Goal: Information Seeking & Learning: Learn about a topic

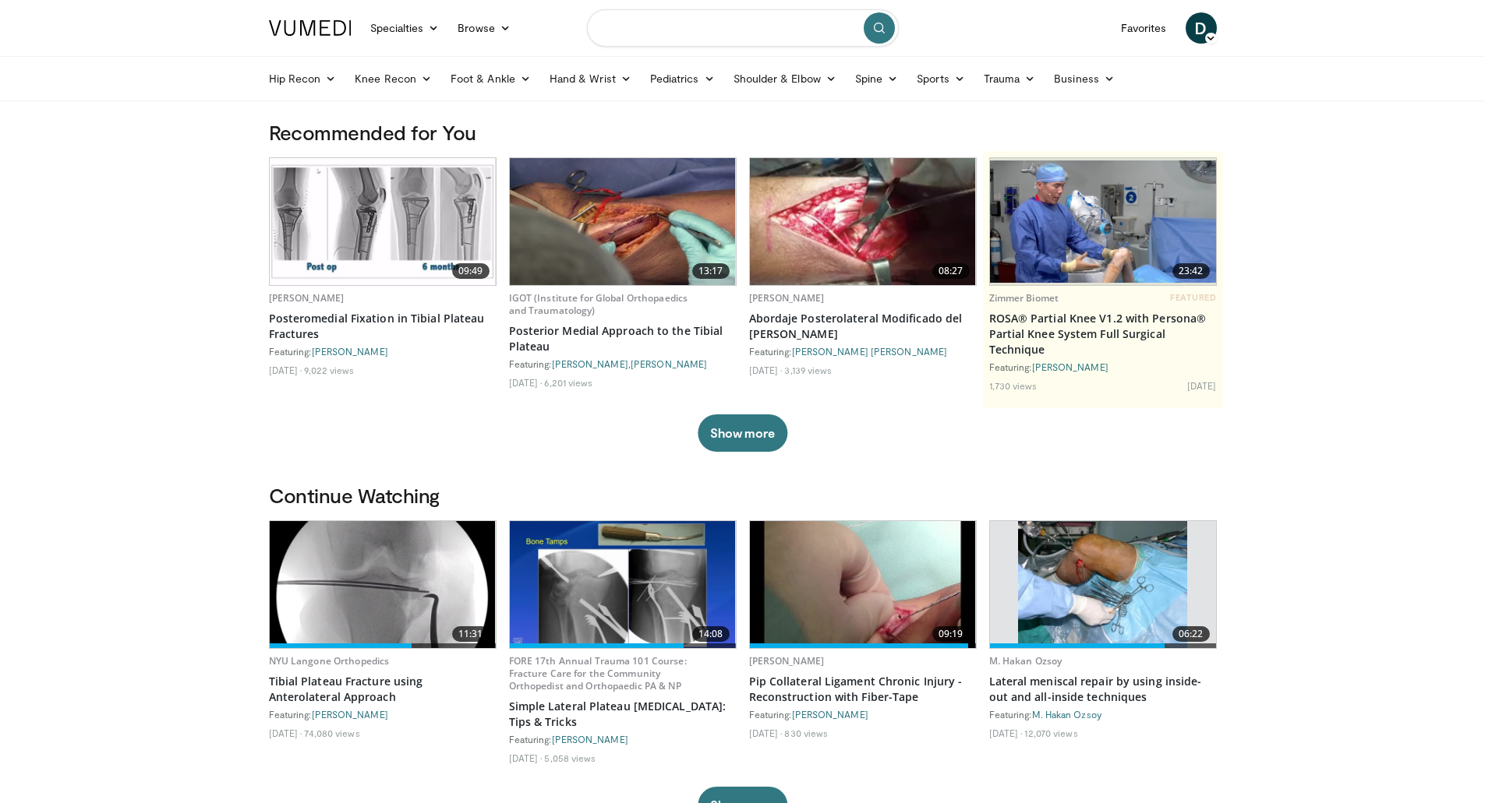
click at [709, 32] on input "Search topics, interventions" at bounding box center [743, 27] width 312 height 37
type input "**********"
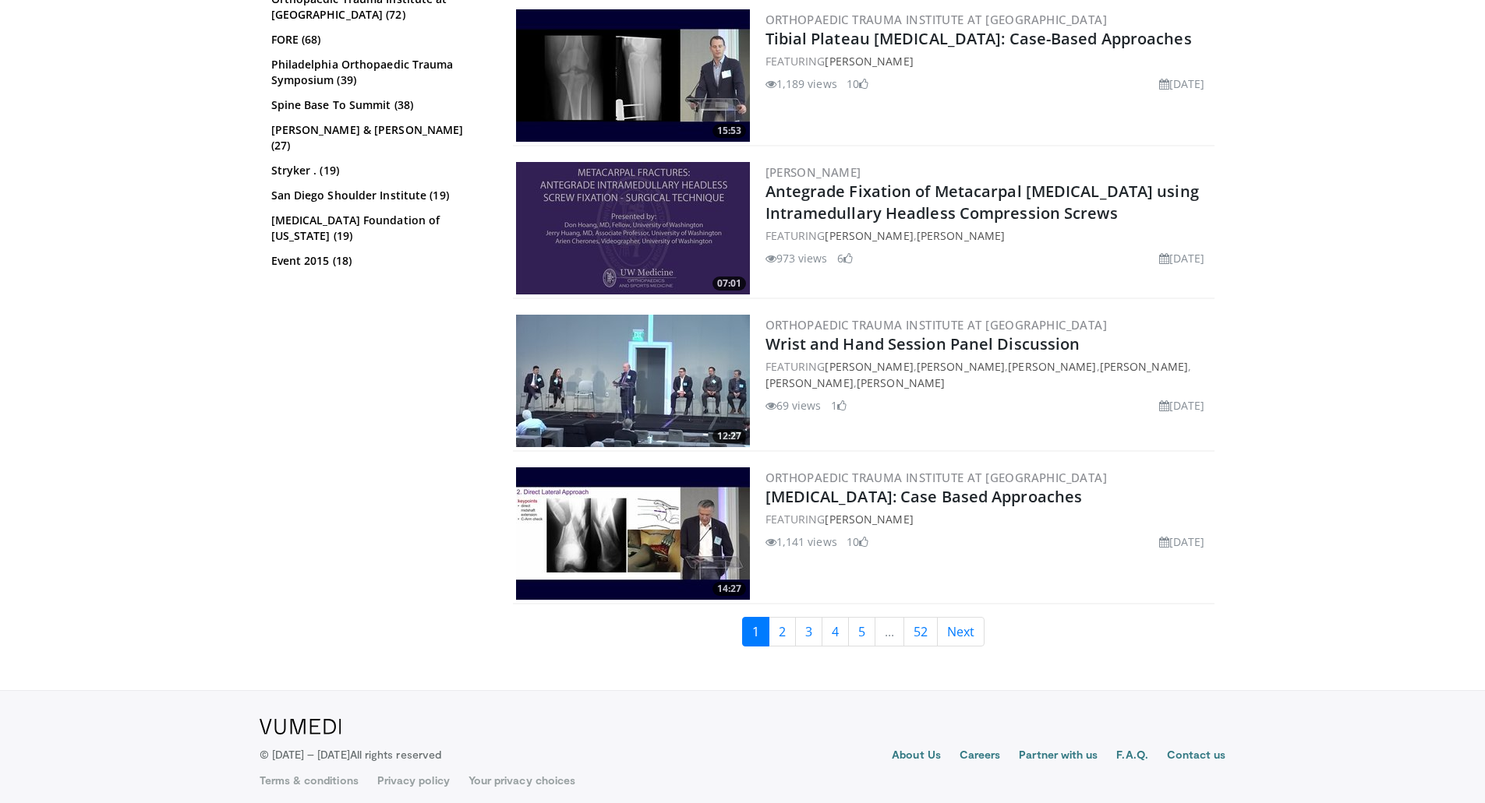
scroll to position [3537, 0]
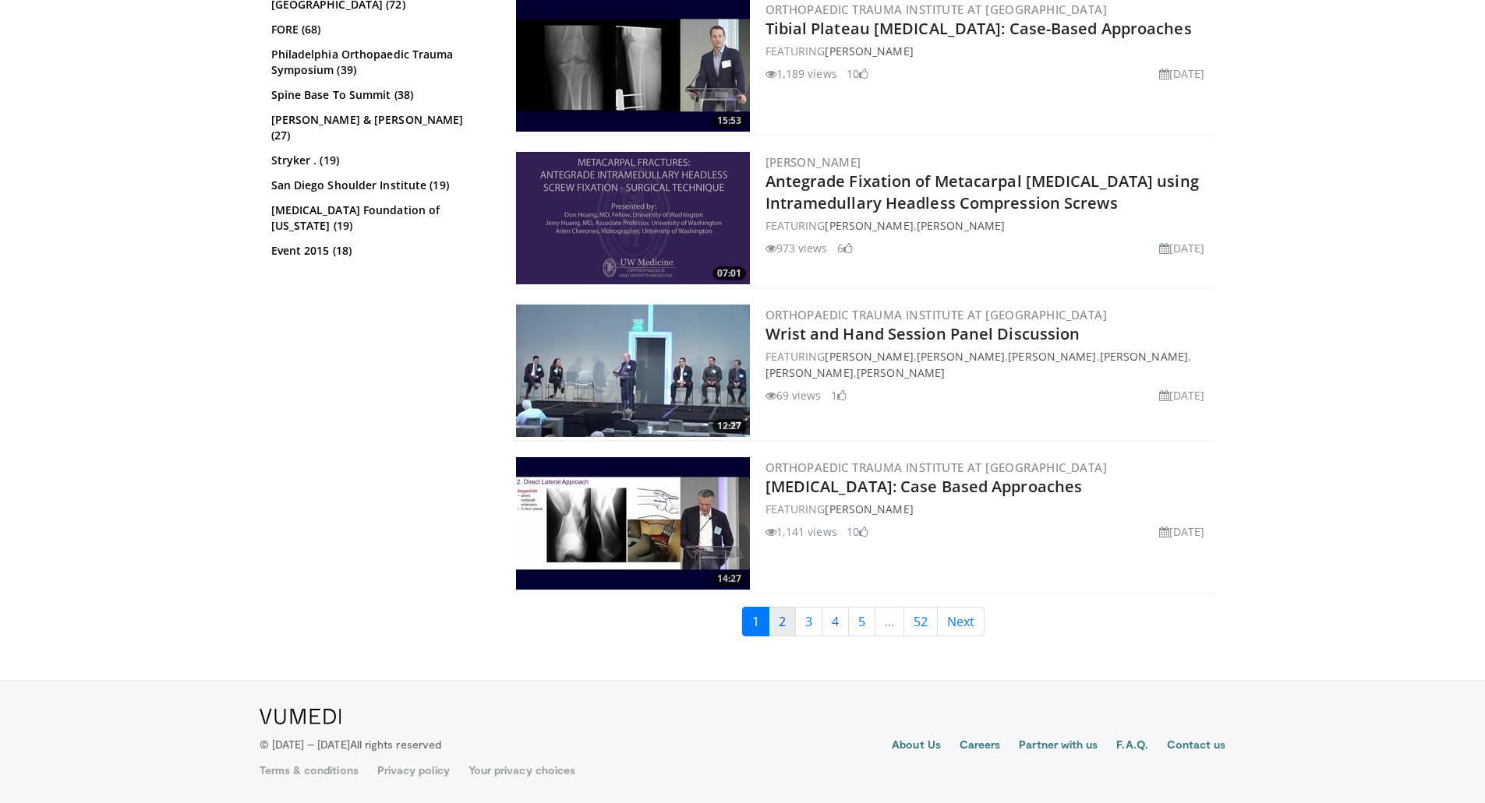
click at [787, 620] on link "2" at bounding box center [781, 622] width 27 height 30
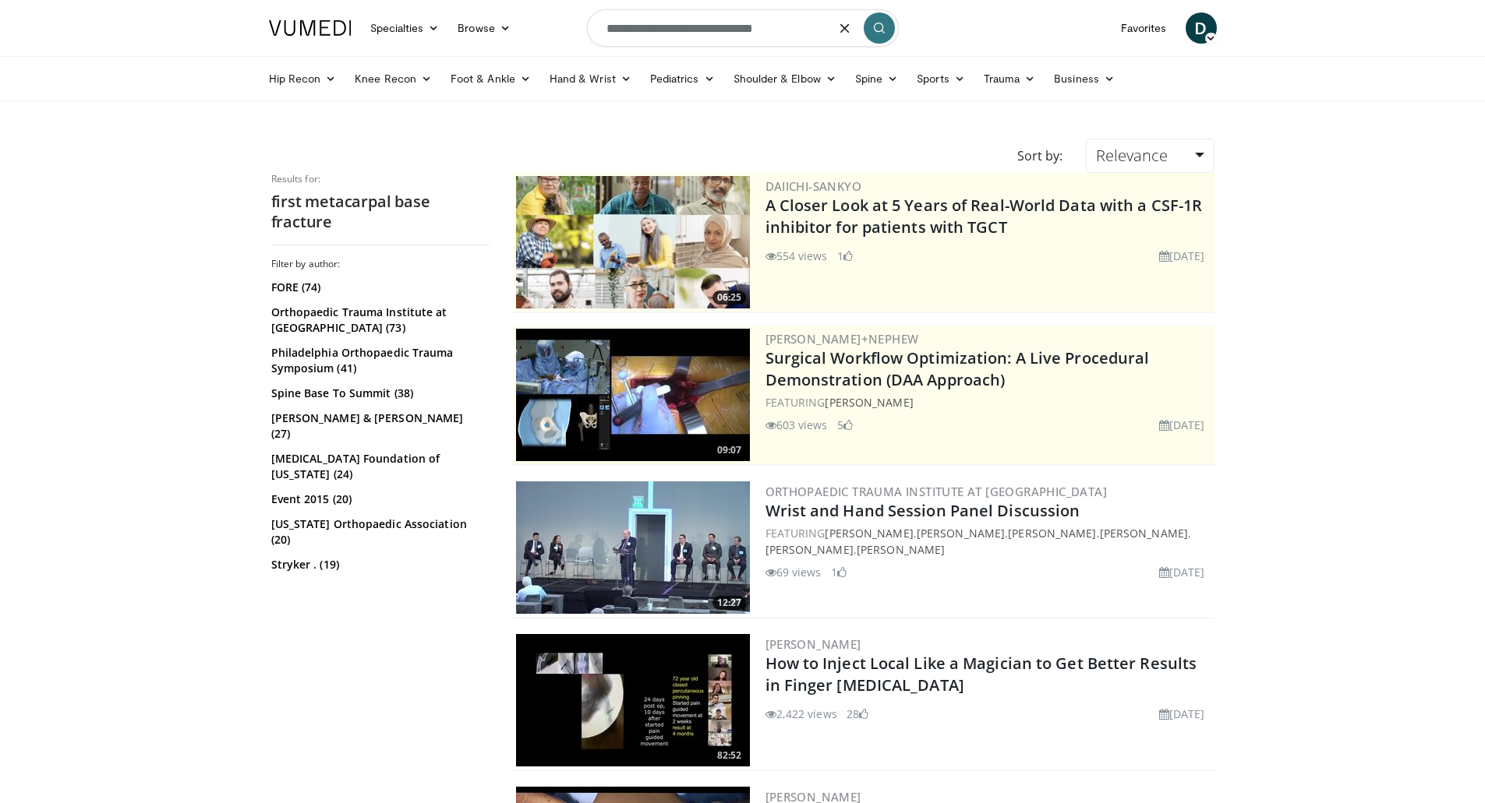
drag, startPoint x: 784, startPoint y: 30, endPoint x: 0, endPoint y: -94, distance: 793.7
click at [0, 0] on html "Specialties Adult & Family Medicine Allergy, Asthma, Immunology Anesthesiology …" at bounding box center [742, 401] width 1485 height 803
click at [726, 28] on input "**********" at bounding box center [743, 27] width 312 height 37
click at [730, 26] on input "**********" at bounding box center [743, 27] width 312 height 37
drag, startPoint x: 723, startPoint y: 29, endPoint x: 358, endPoint y: 37, distance: 364.8
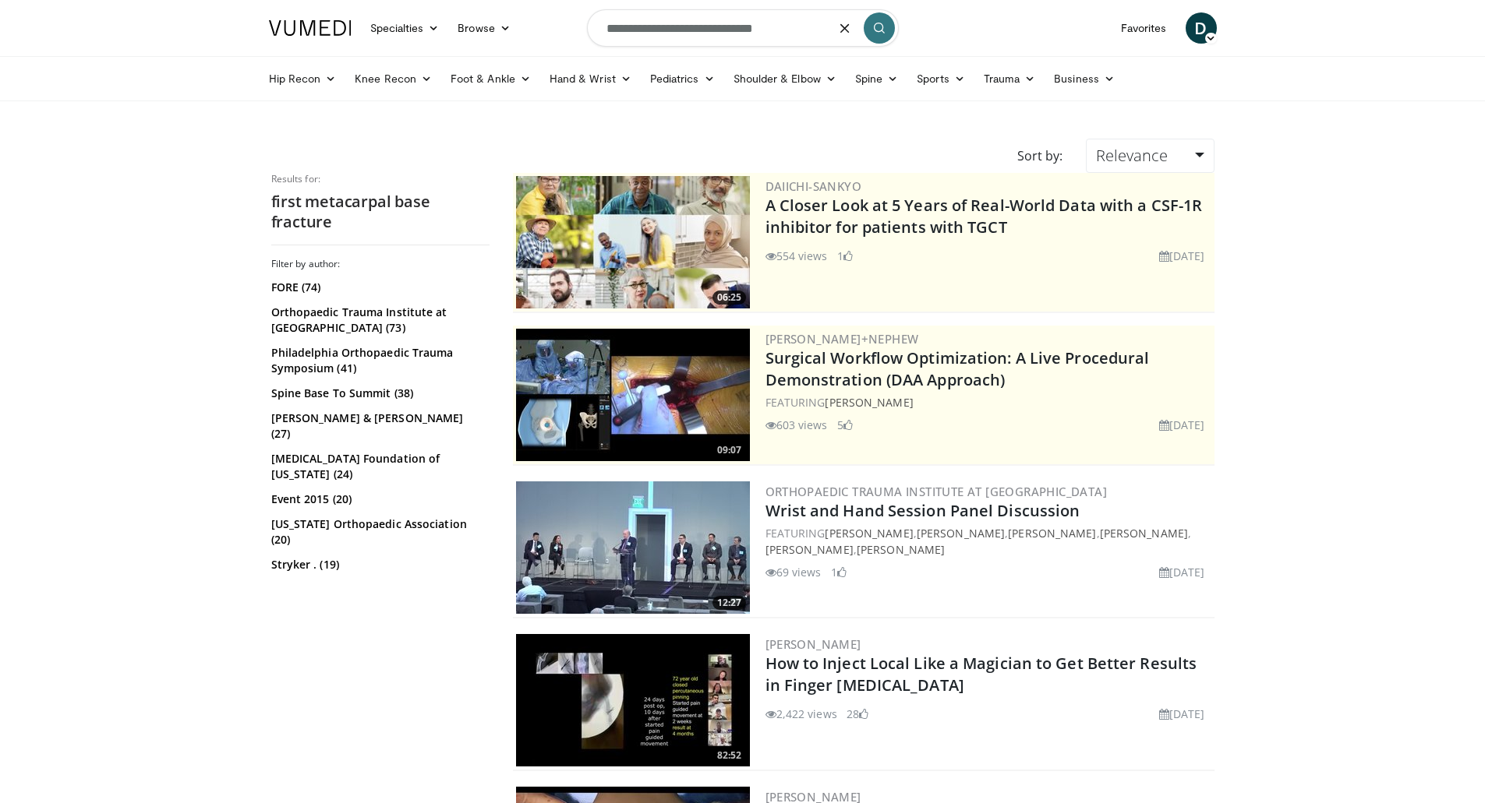
click at [358, 37] on nav "Specialties Adult & Family Medicine Allergy, Asthma, Immunology Anesthesiology …" at bounding box center [743, 28] width 966 height 56
type input "**********"
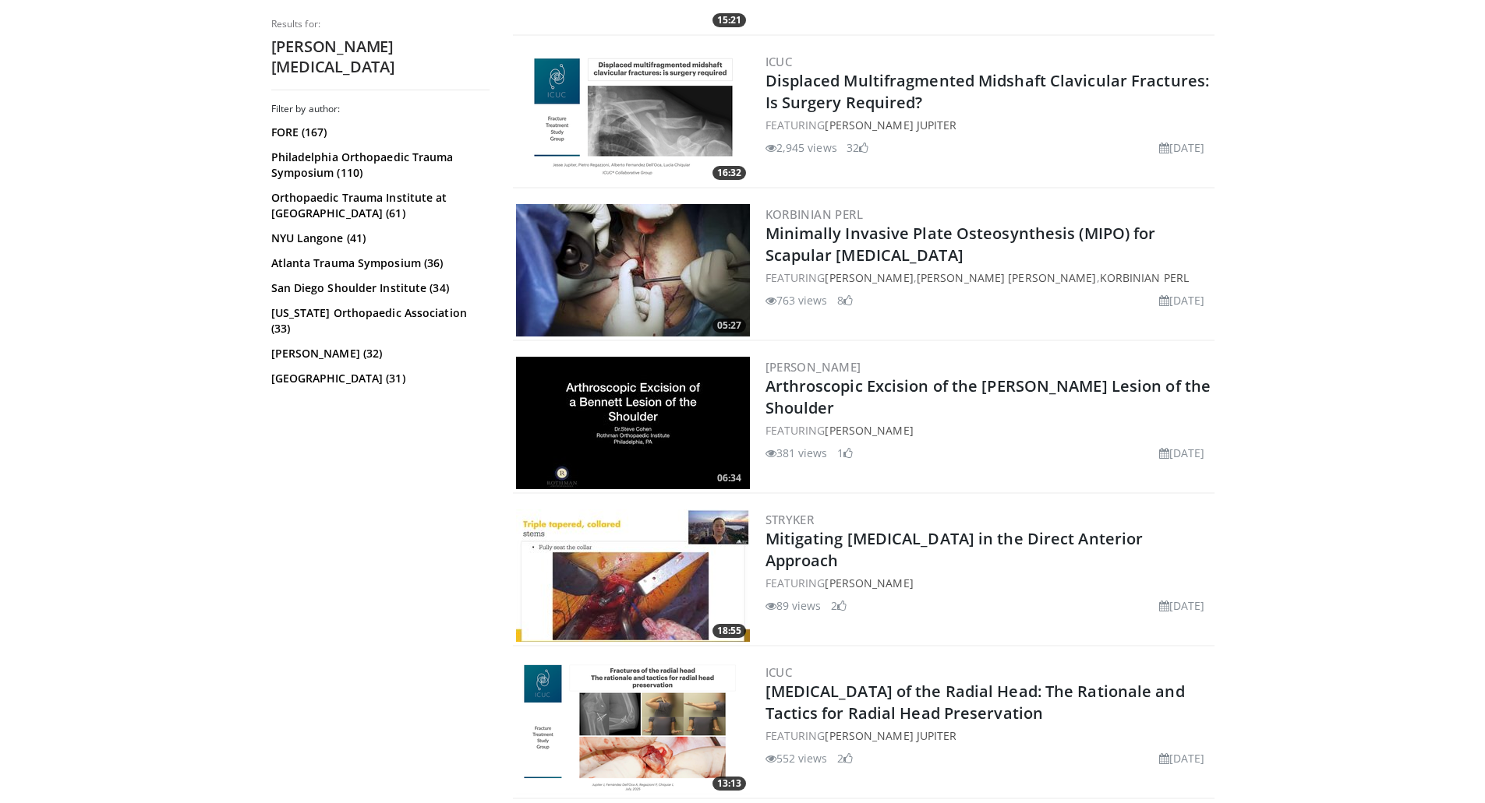
scroll to position [2884, 0]
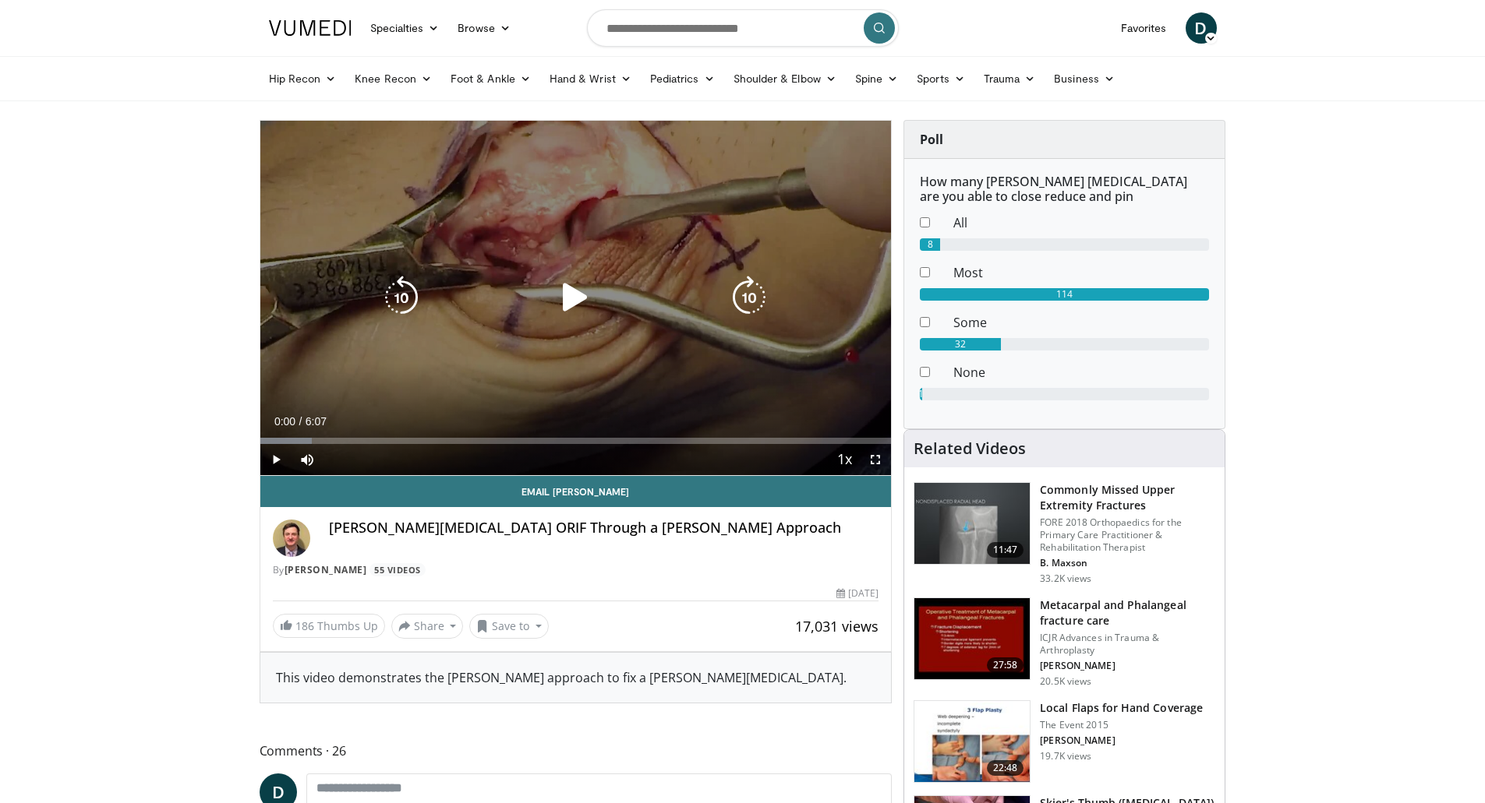
click at [630, 246] on div "10 seconds Tap to unmute" at bounding box center [575, 298] width 631 height 355
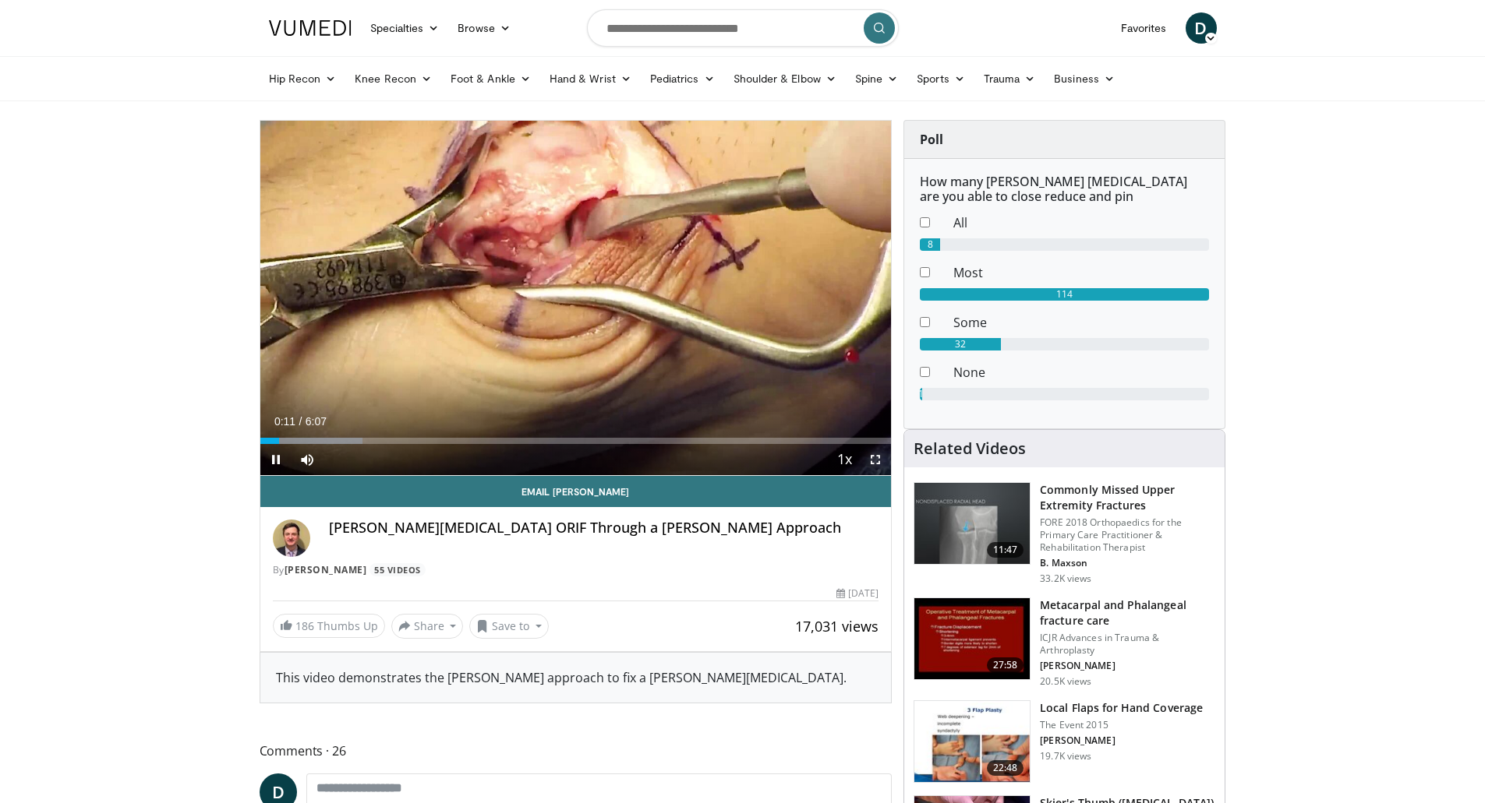
click at [882, 468] on span "Video Player" at bounding box center [875, 459] width 31 height 31
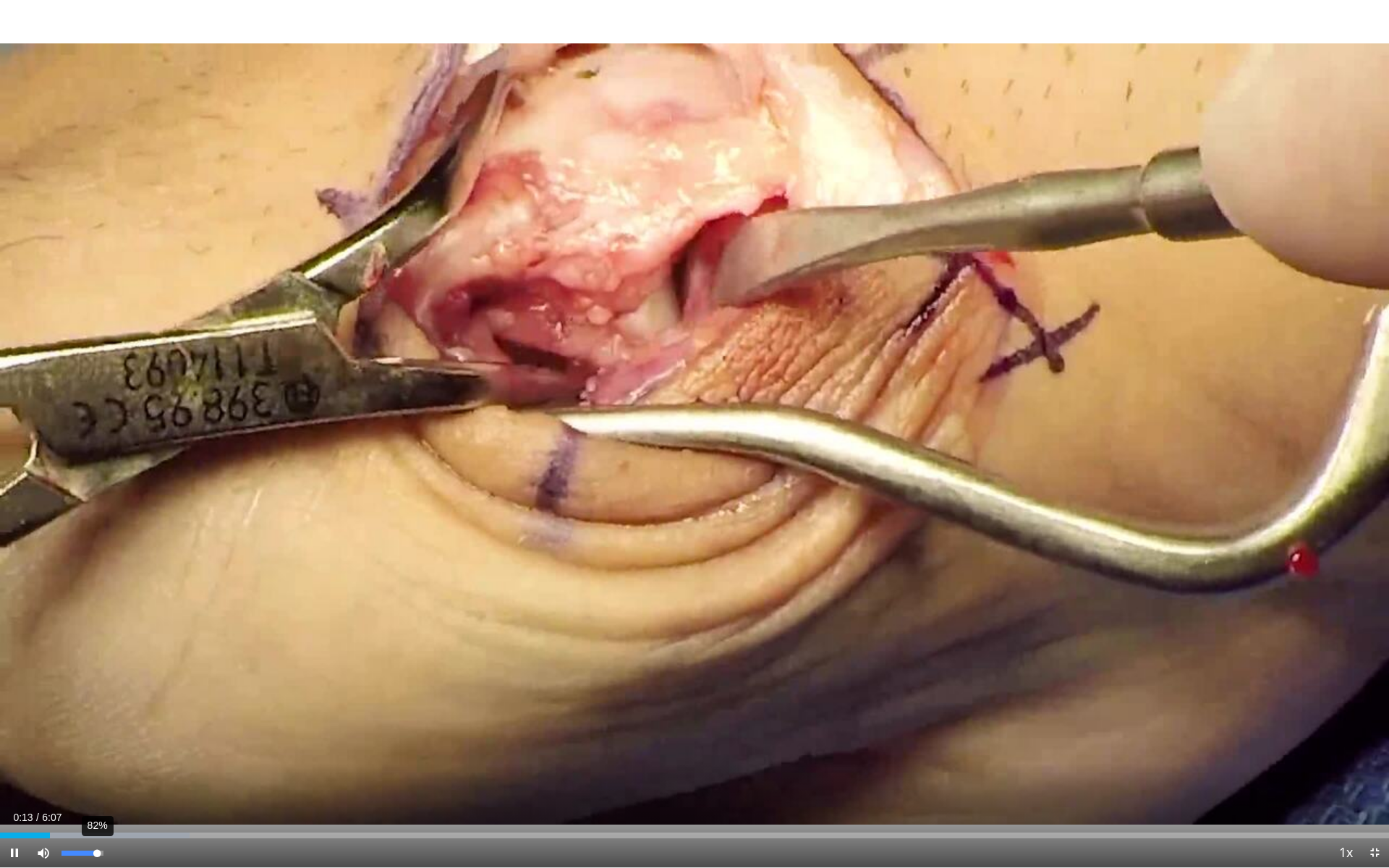
drag, startPoint x: 97, startPoint y: 851, endPoint x: 89, endPoint y: 854, distance: 8.5
click at [89, 745] on div "82%" at bounding box center [82, 853] width 41 height 5
click at [83, 745] on div "Volume Level" at bounding box center [71, 853] width 21 height 5
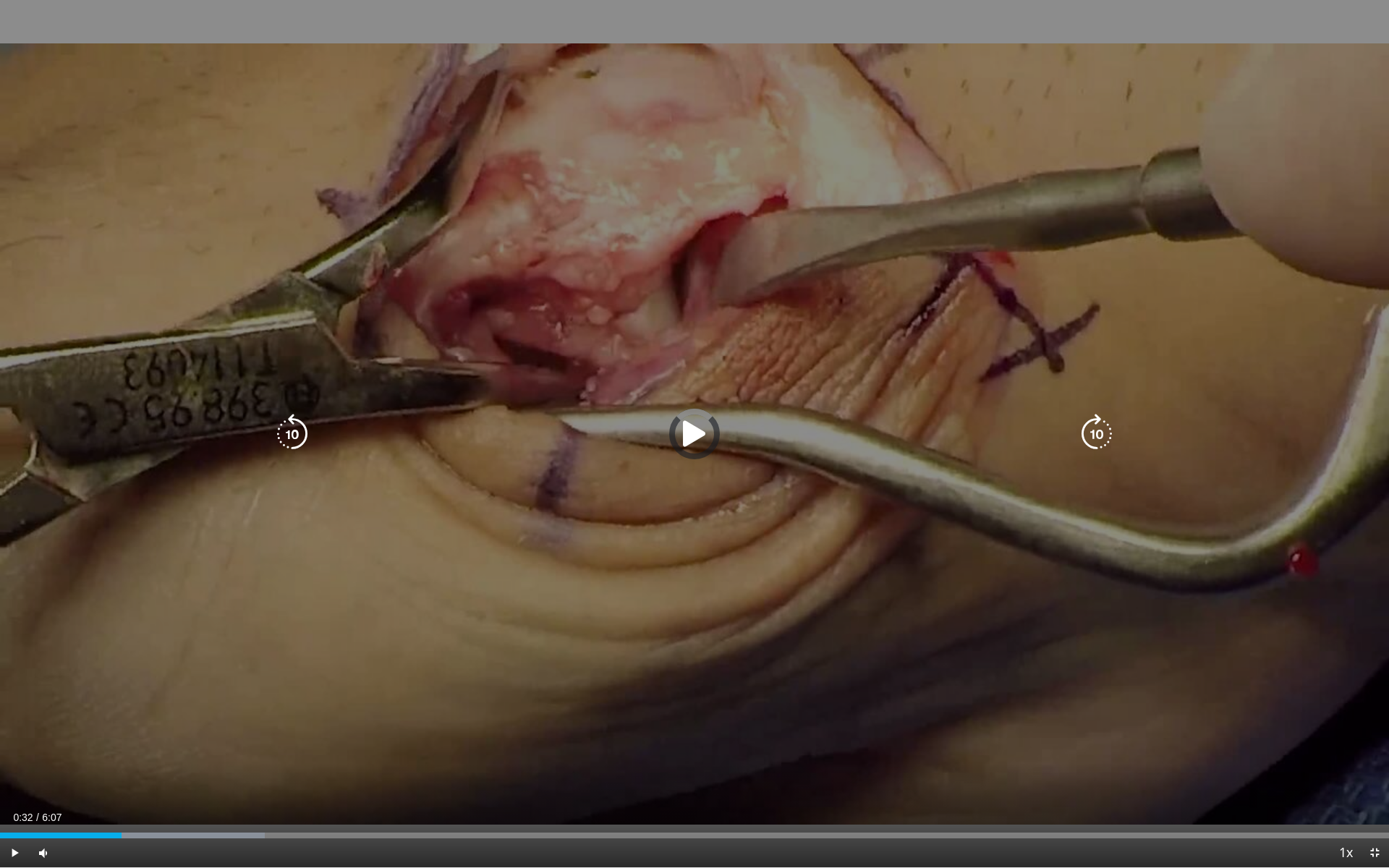
drag, startPoint x: 77, startPoint y: 834, endPoint x: 143, endPoint y: 831, distance: 66.1
click at [143, 745] on div "Loaded : 19.08% 0:36 0:37" at bounding box center [694, 831] width 1389 height 14
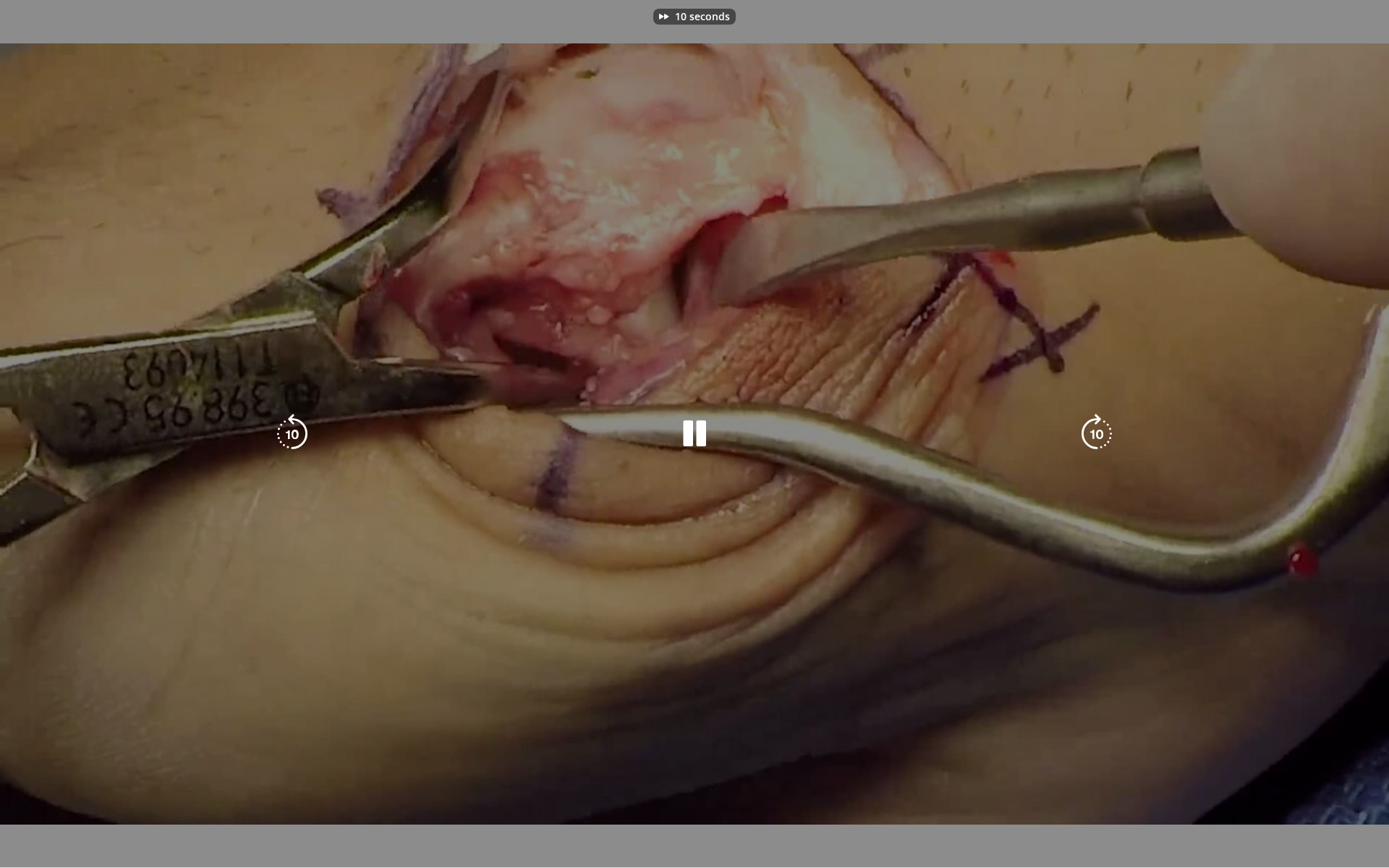
click at [657, 507] on div "10 seconds Tap to unmute" at bounding box center [694, 434] width 1389 height 867
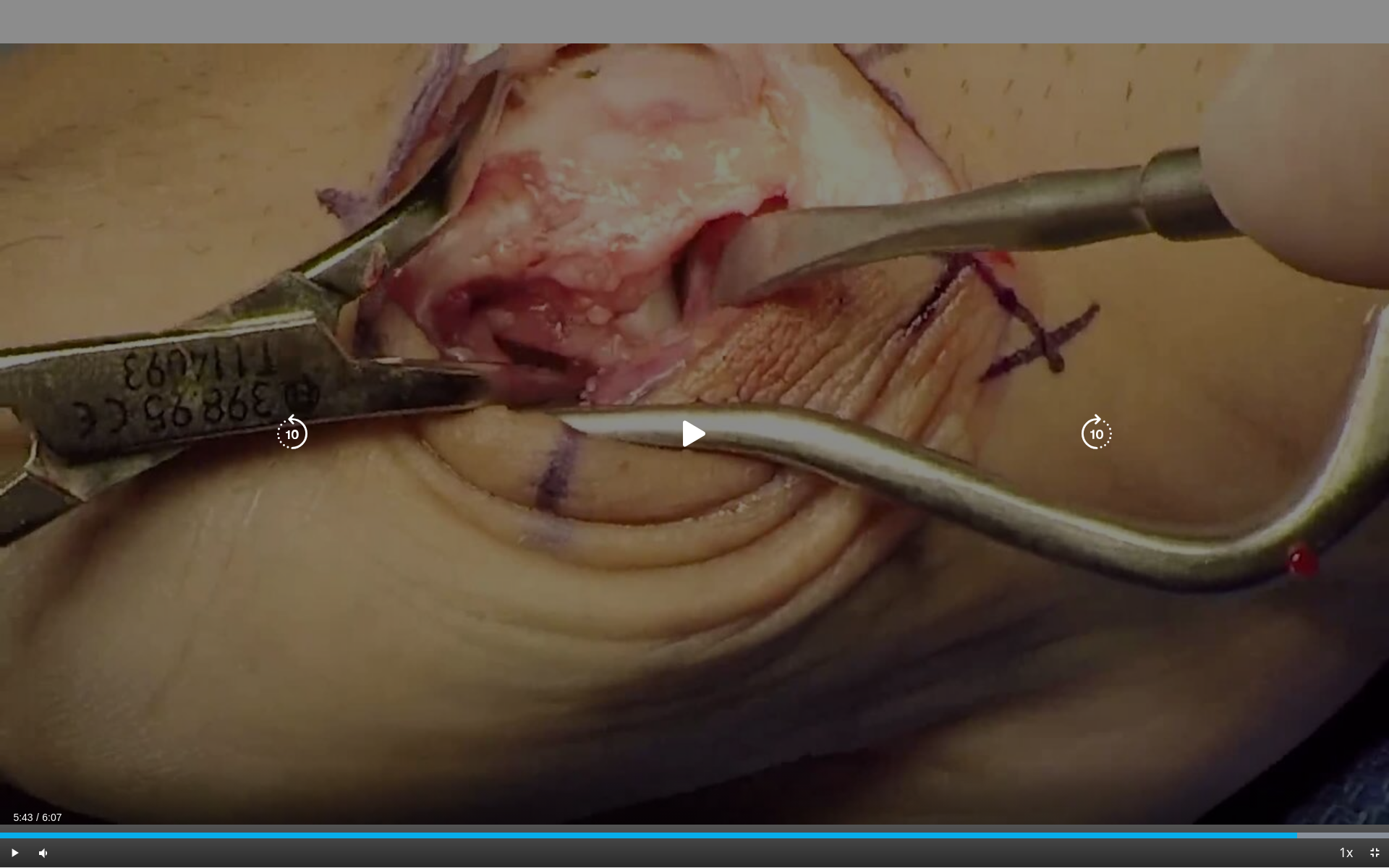
click at [657, 507] on div "10 seconds Tap to unmute" at bounding box center [694, 434] width 1389 height 867
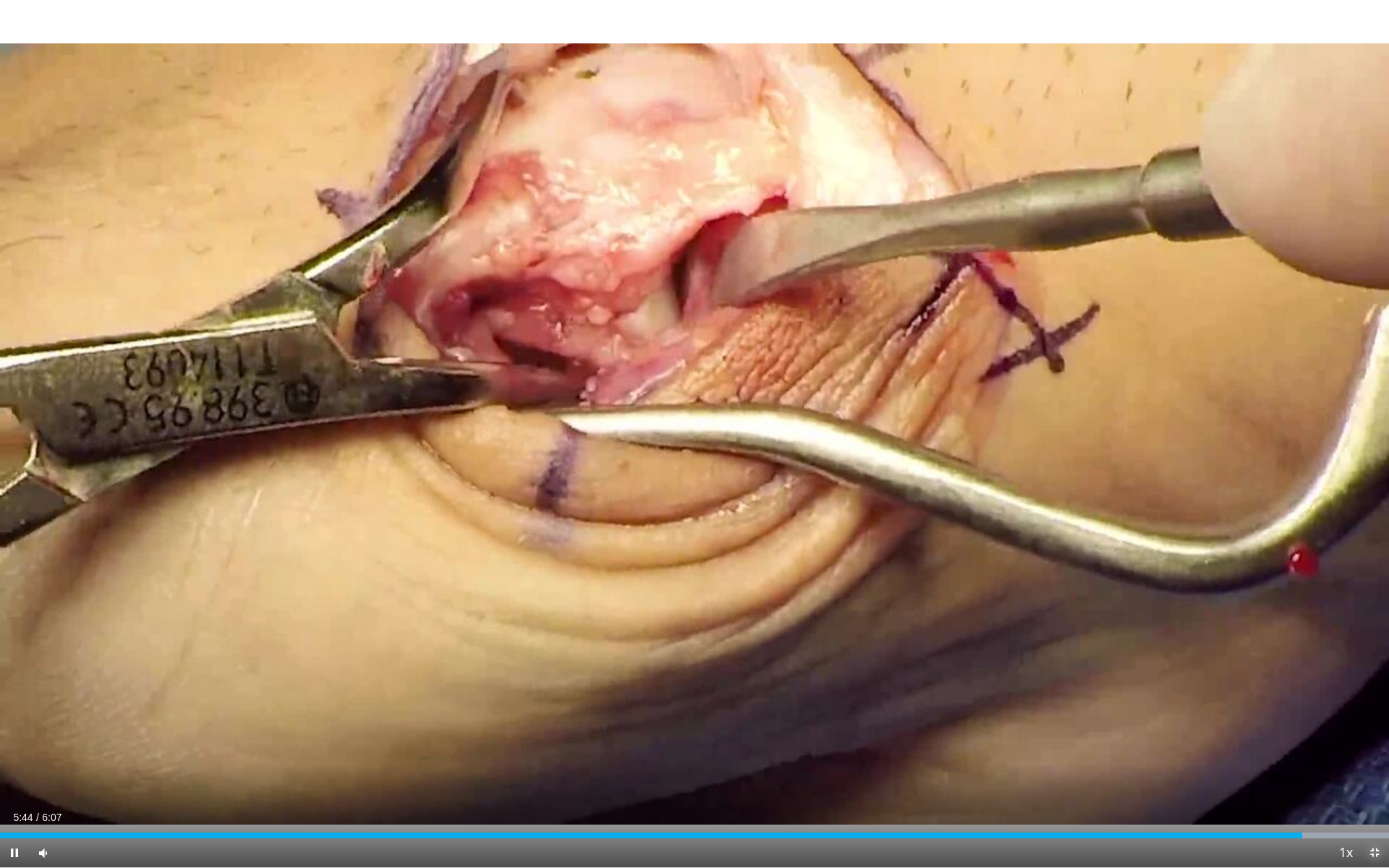
click at [1373, 745] on span "Video Player" at bounding box center [1374, 852] width 29 height 29
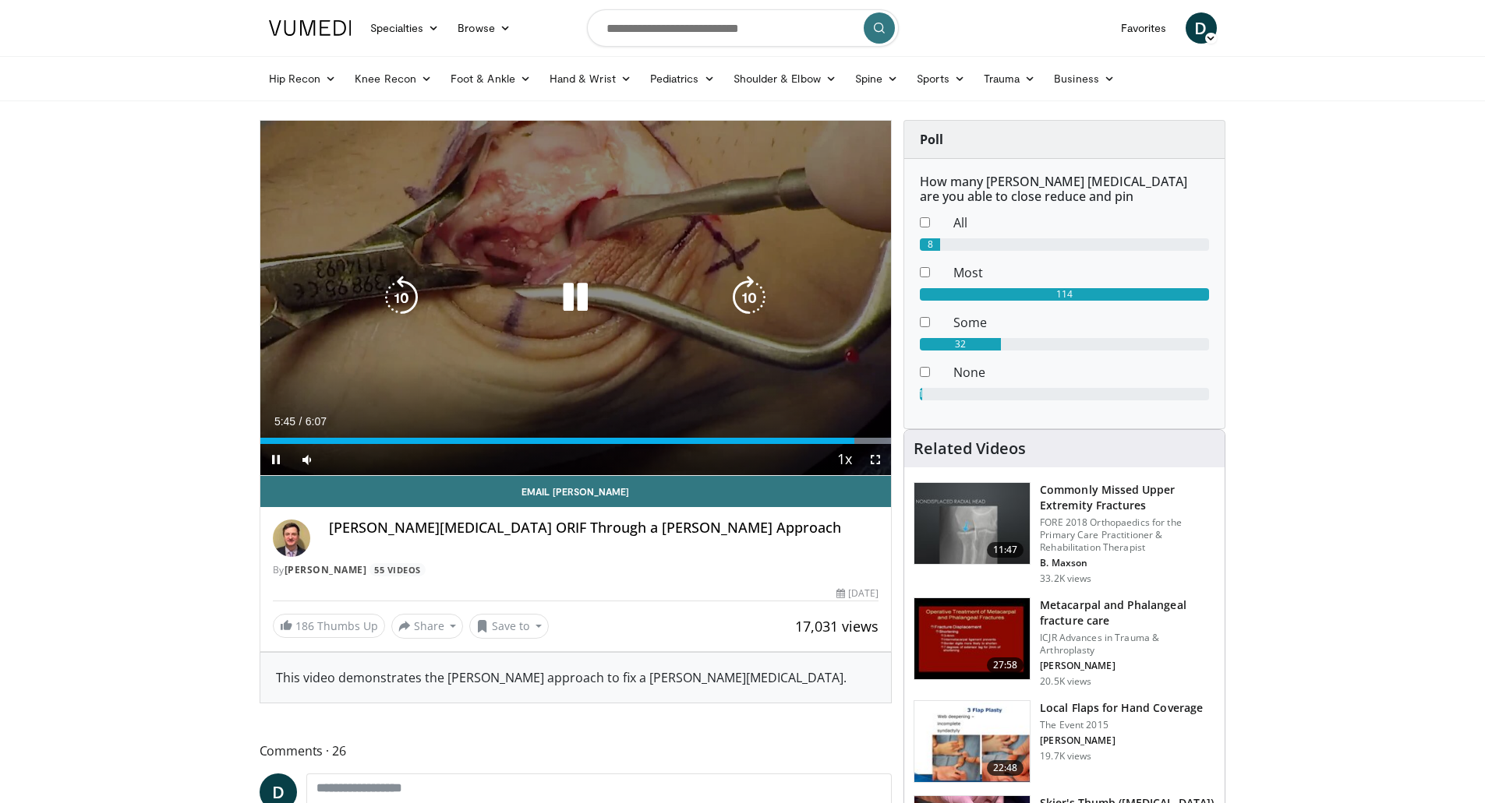
click at [690, 235] on div "10 seconds Tap to unmute" at bounding box center [575, 298] width 631 height 355
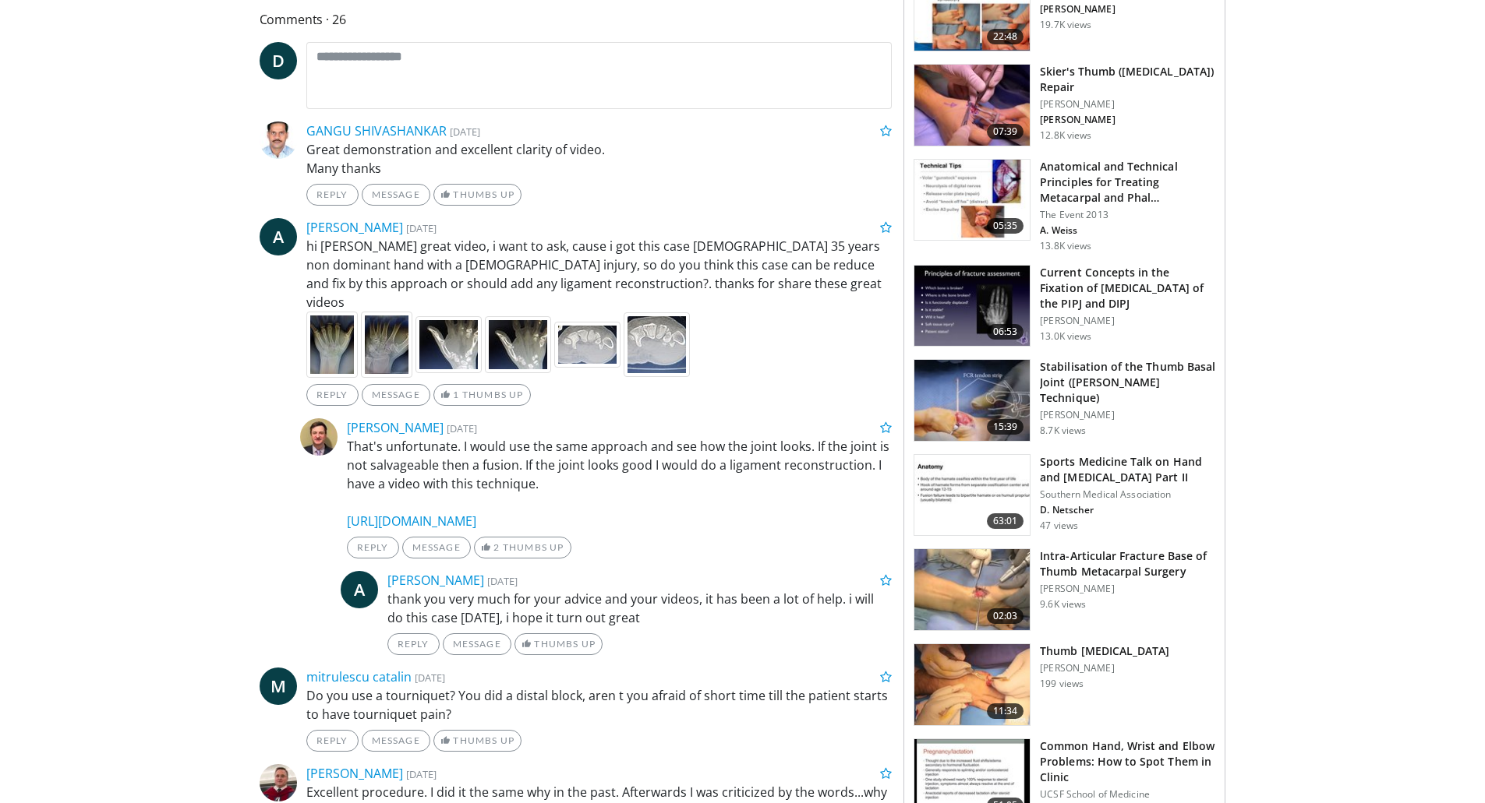
scroll to position [779, 0]
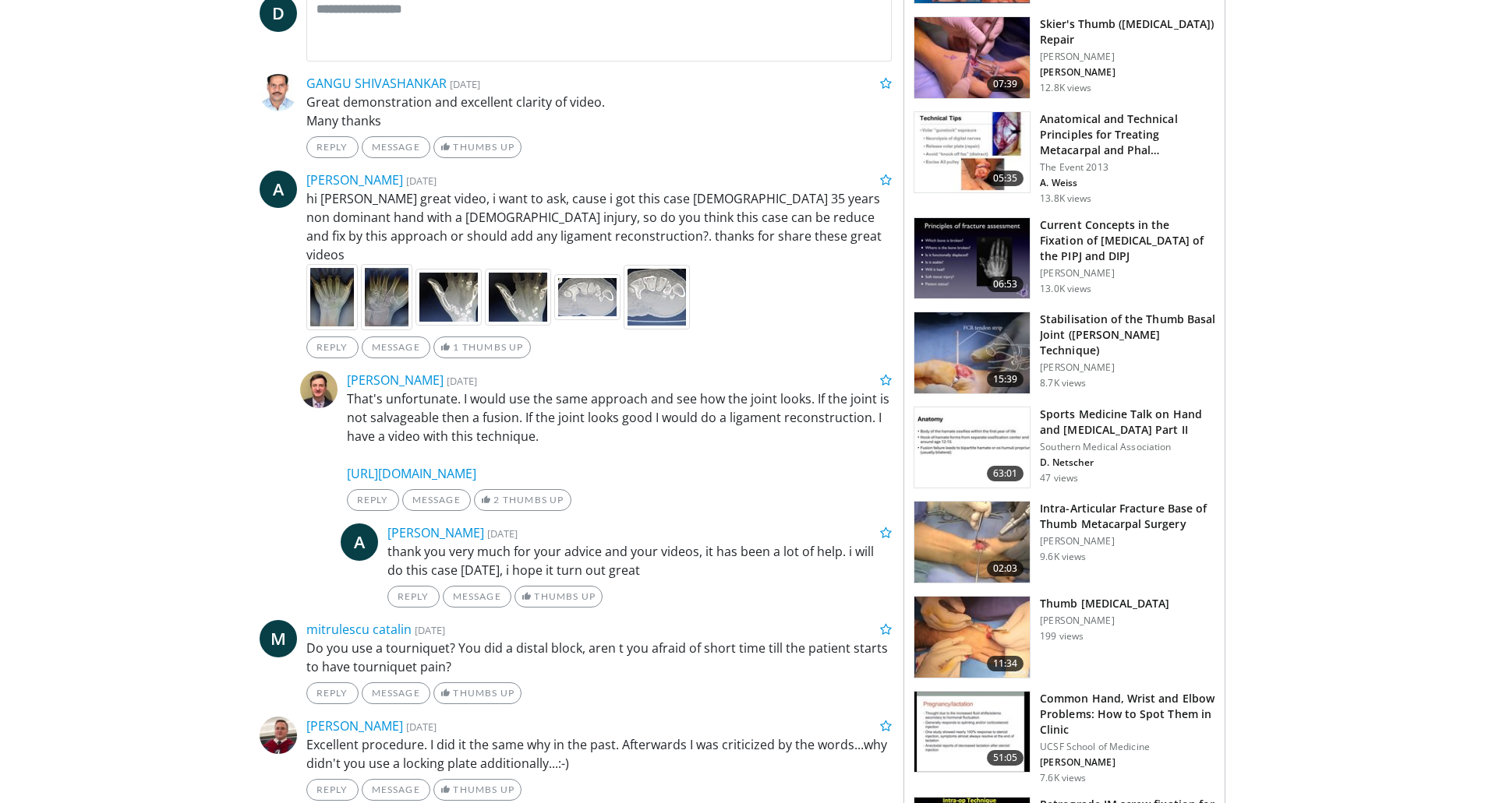
click at [343, 291] on img at bounding box center [331, 297] width 51 height 66
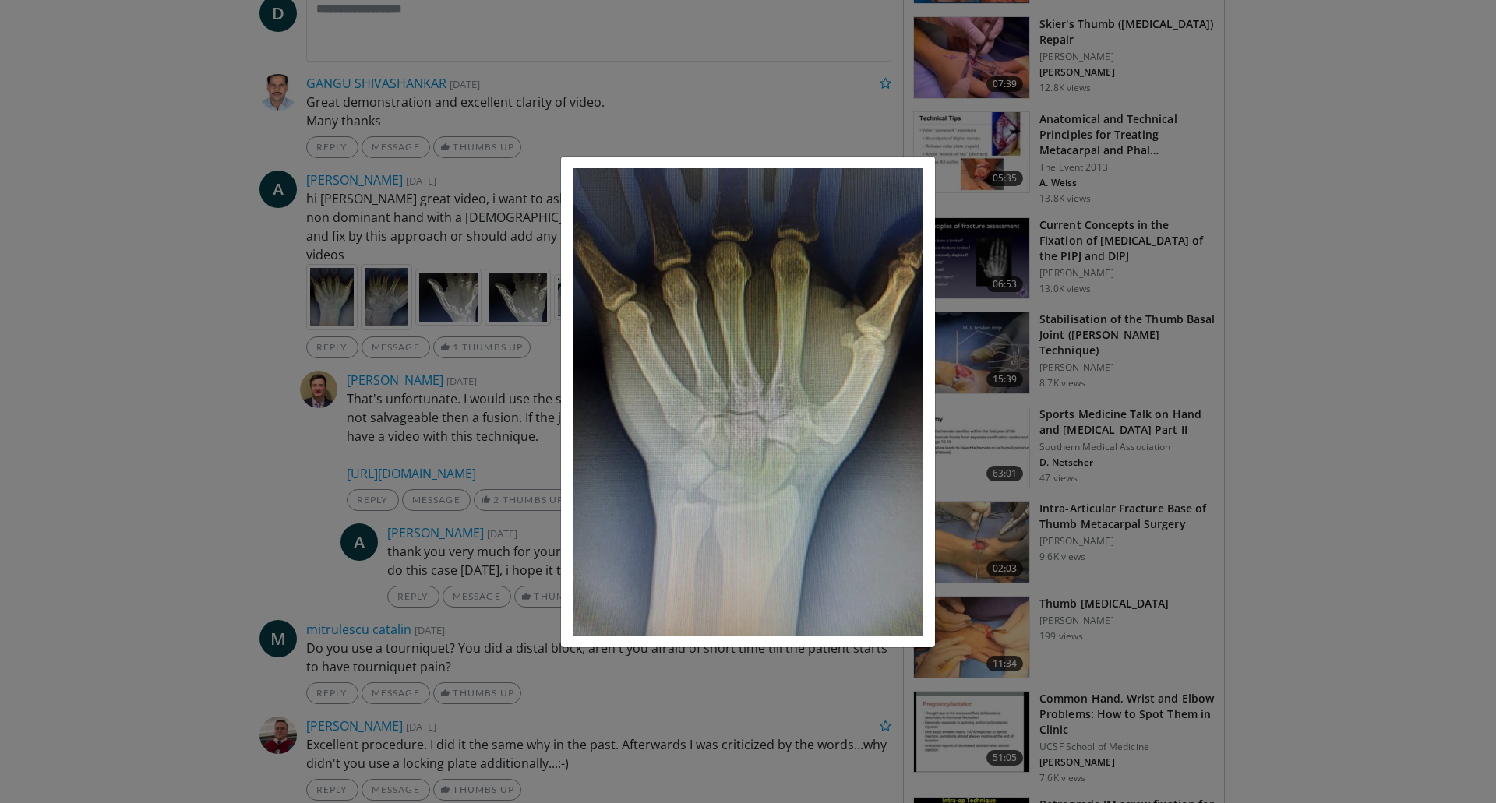
click at [219, 337] on div "× ❮ ❯" at bounding box center [748, 401] width 1496 height 803
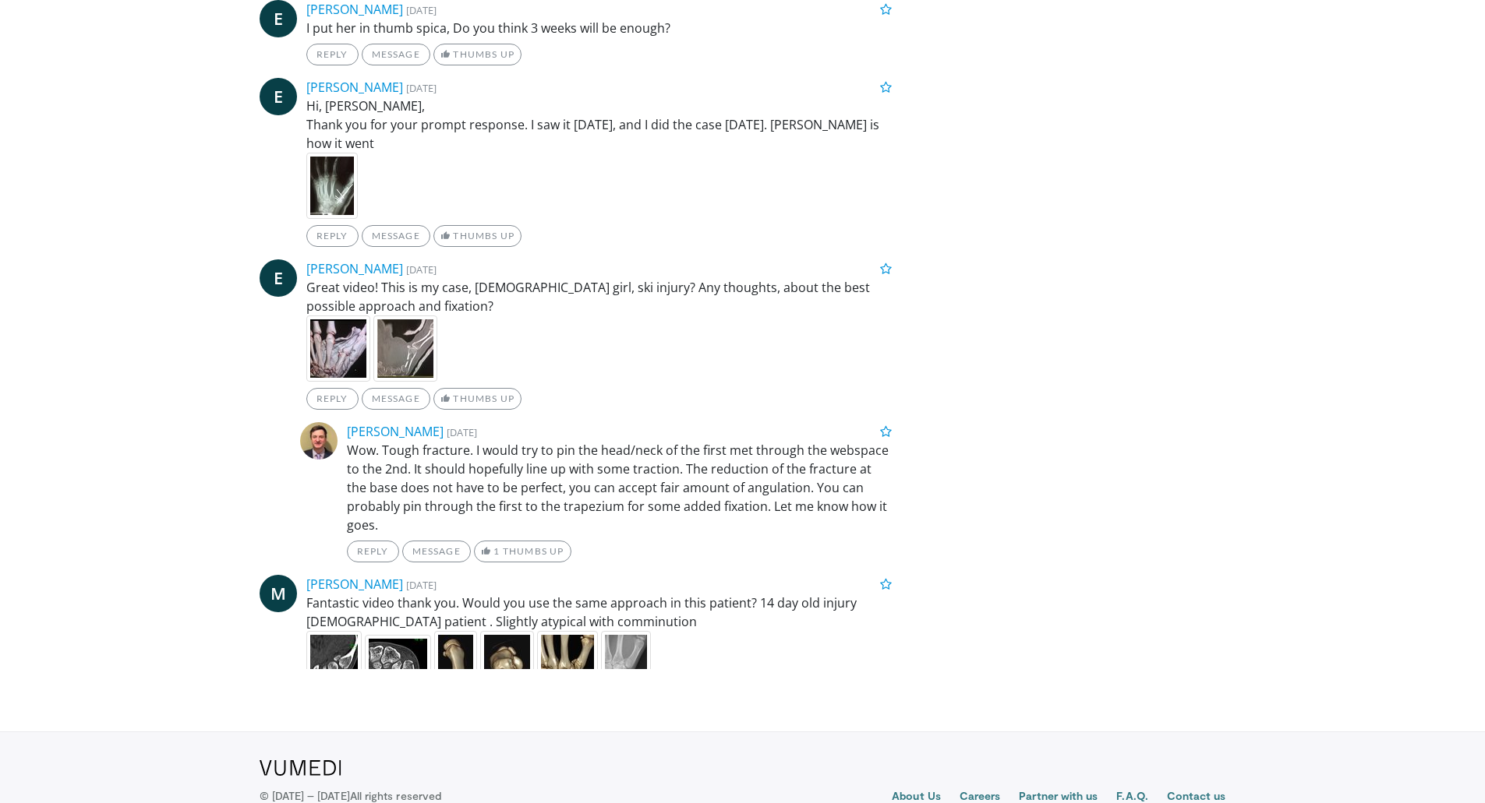
scroll to position [2852, 0]
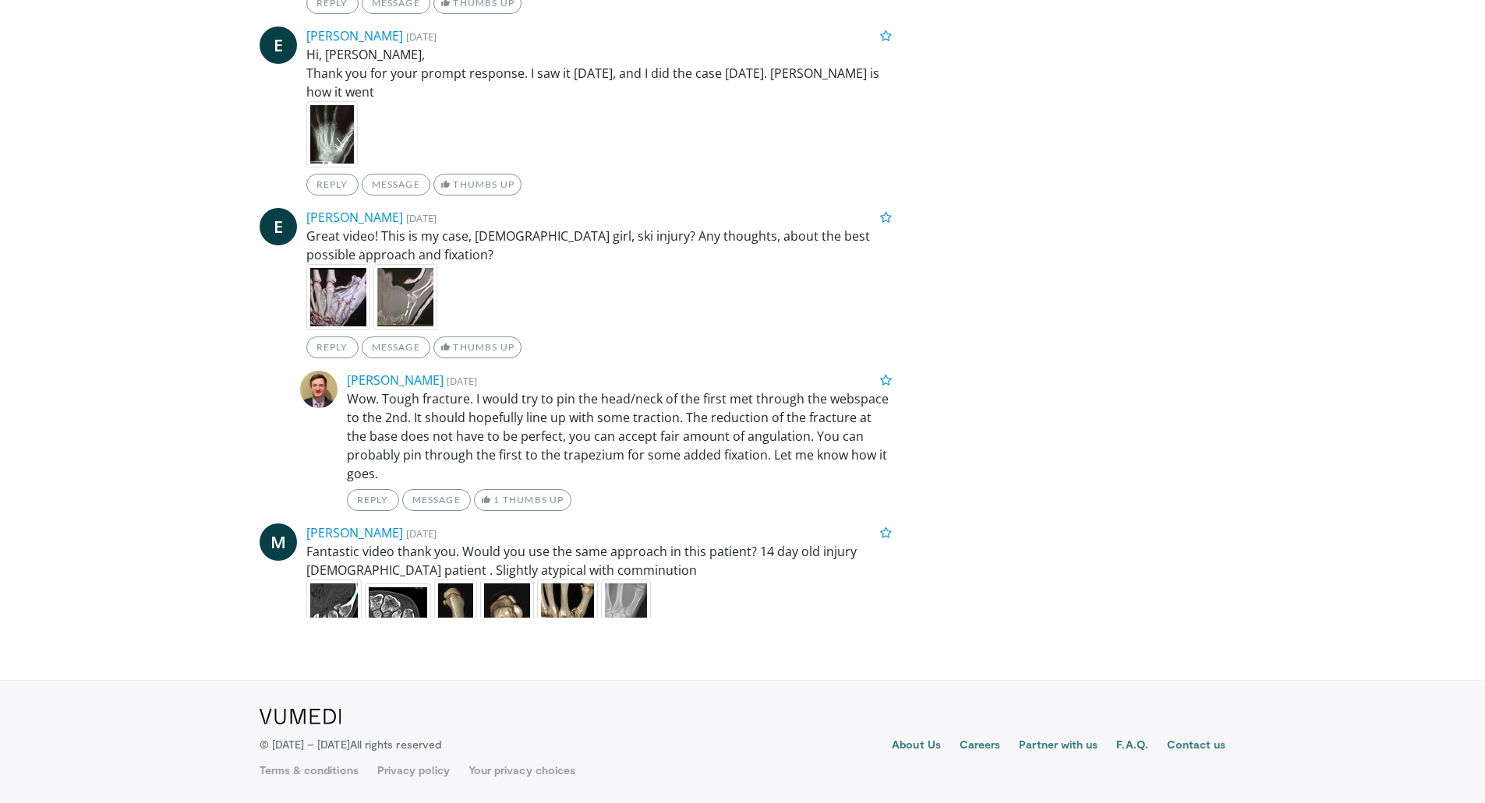
click at [337, 264] on img at bounding box center [338, 297] width 64 height 66
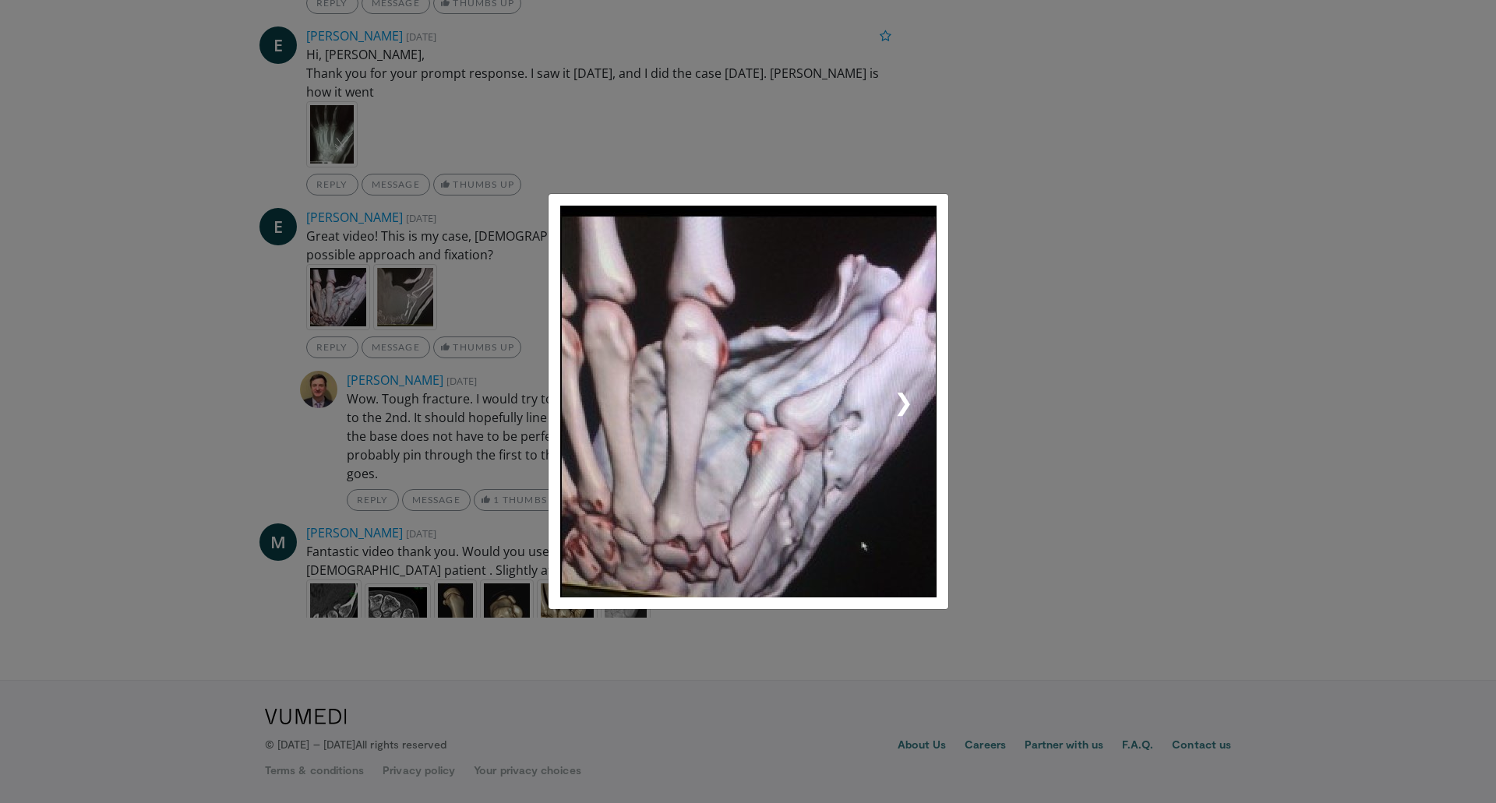
click at [905, 432] on link "❯" at bounding box center [842, 402] width 189 height 392
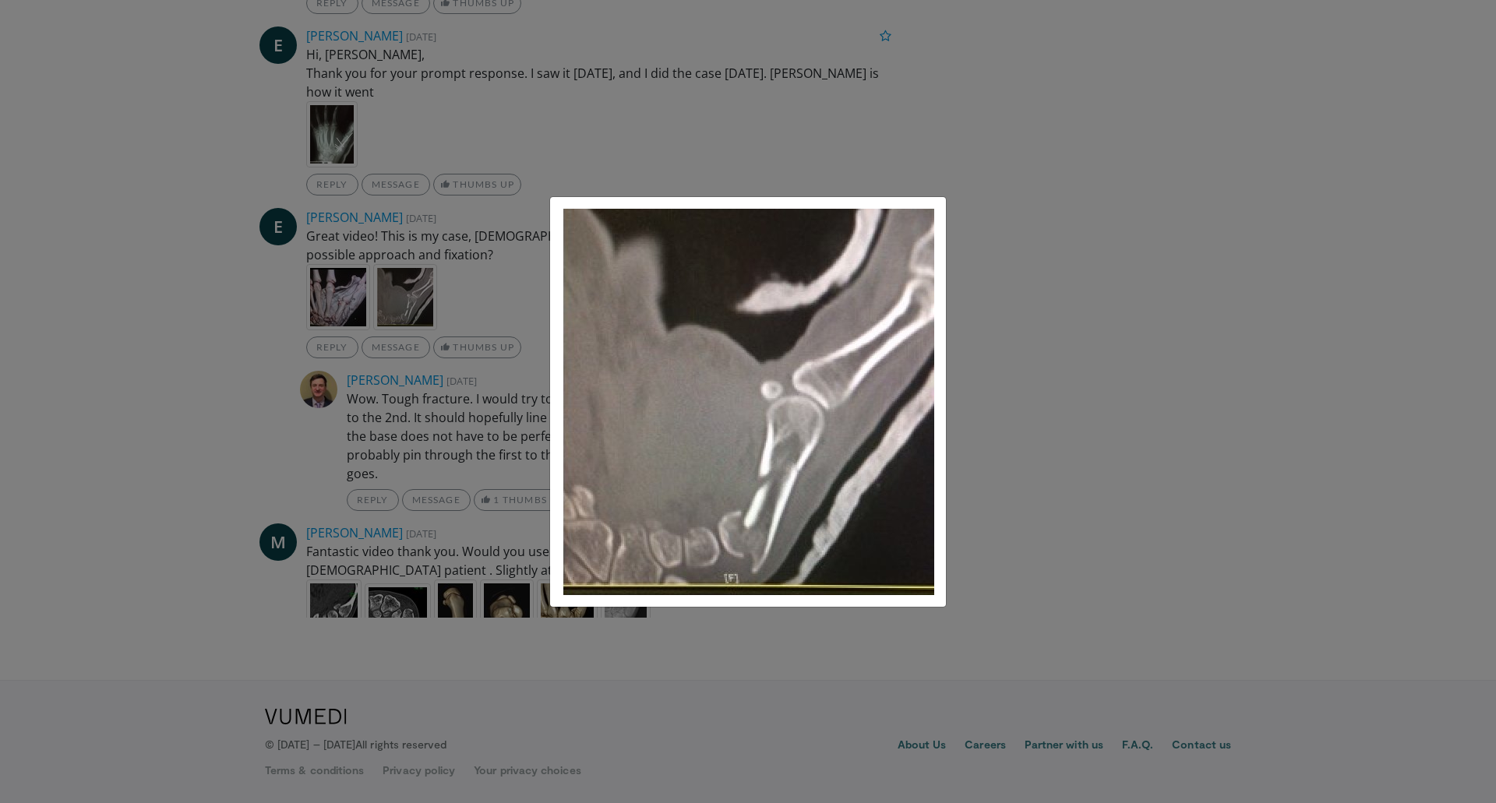
click at [1320, 446] on div "× ❮ ❯" at bounding box center [748, 401] width 1496 height 803
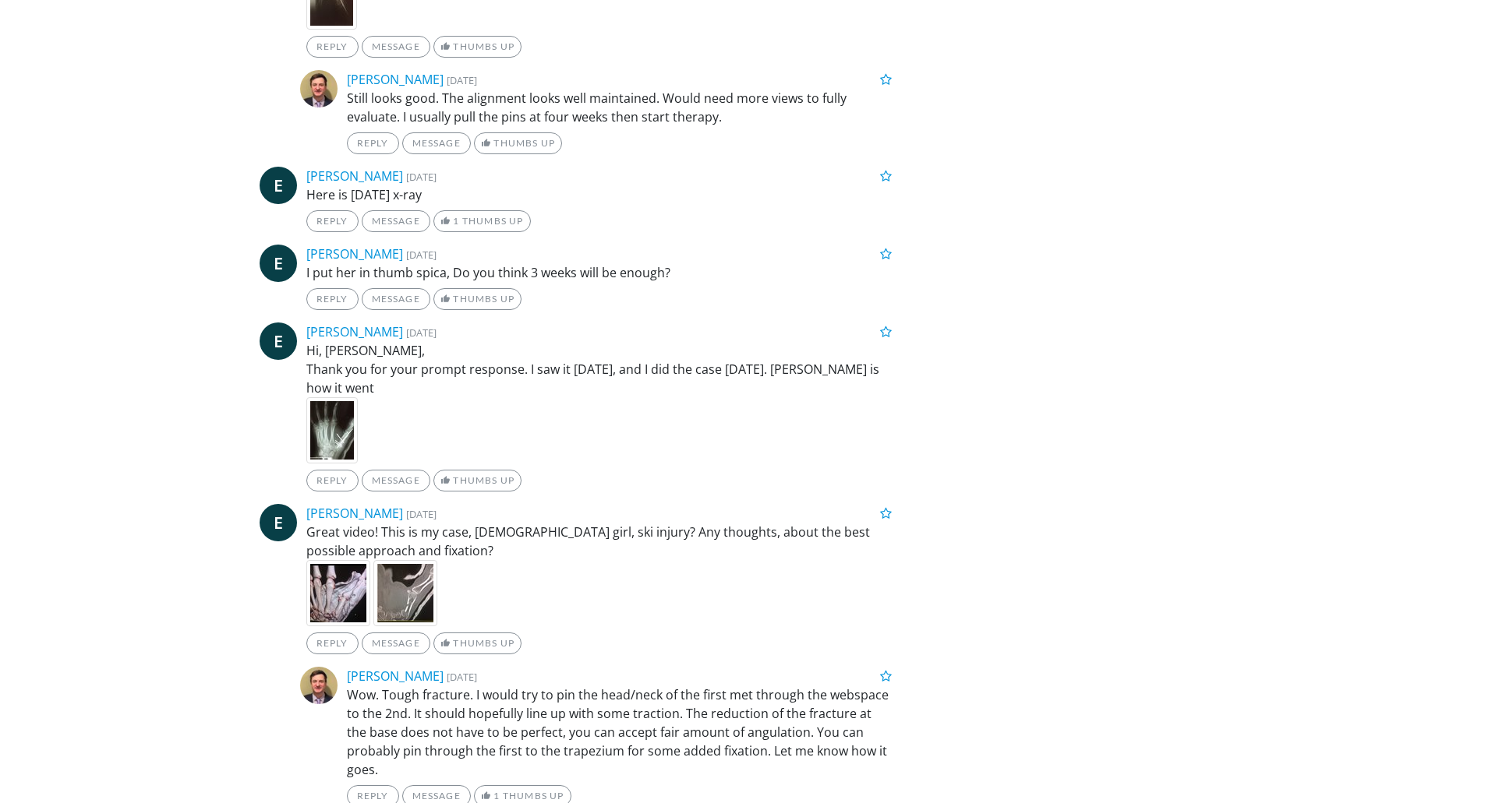
scroll to position [2306, 0]
